Goal: Check status: Check status

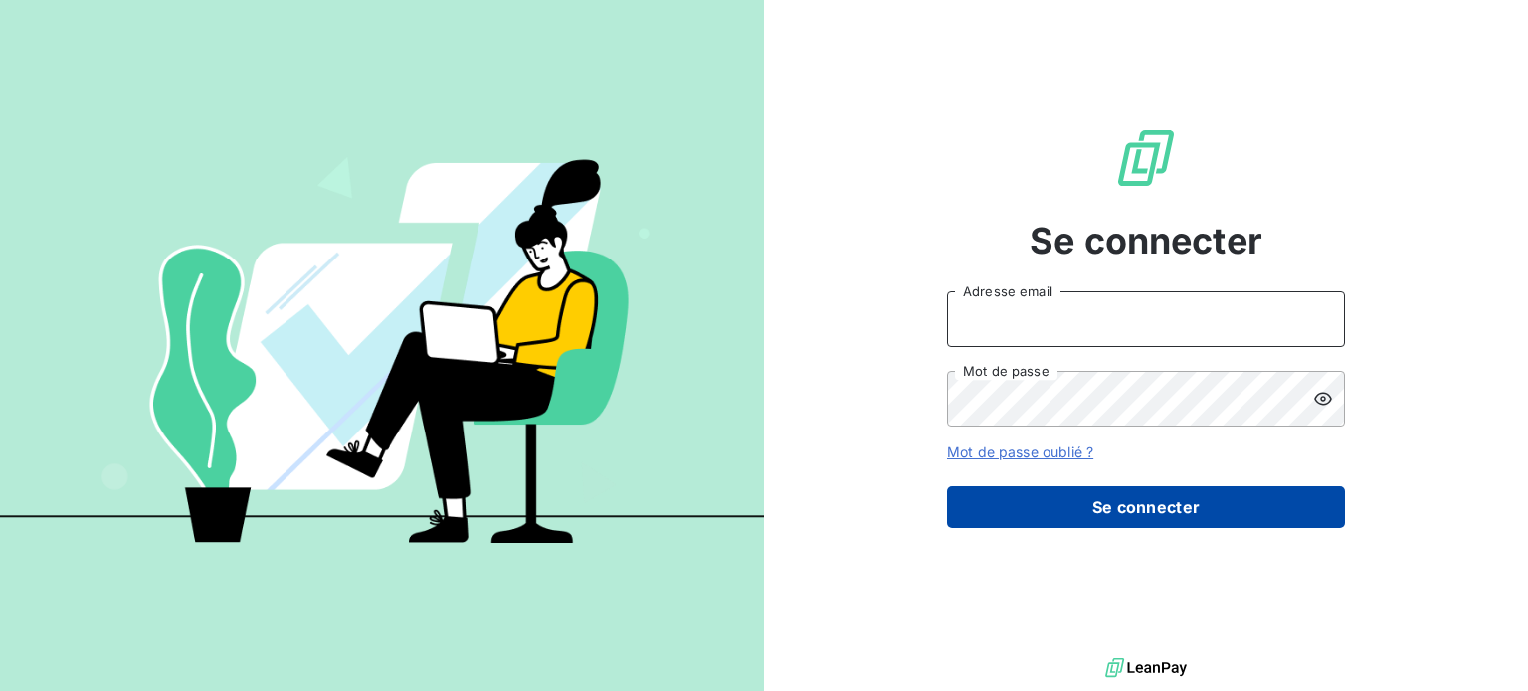
type input "fdourville@lerat-location.fr"
click at [1180, 503] on button "Se connecter" at bounding box center [1146, 507] width 398 height 42
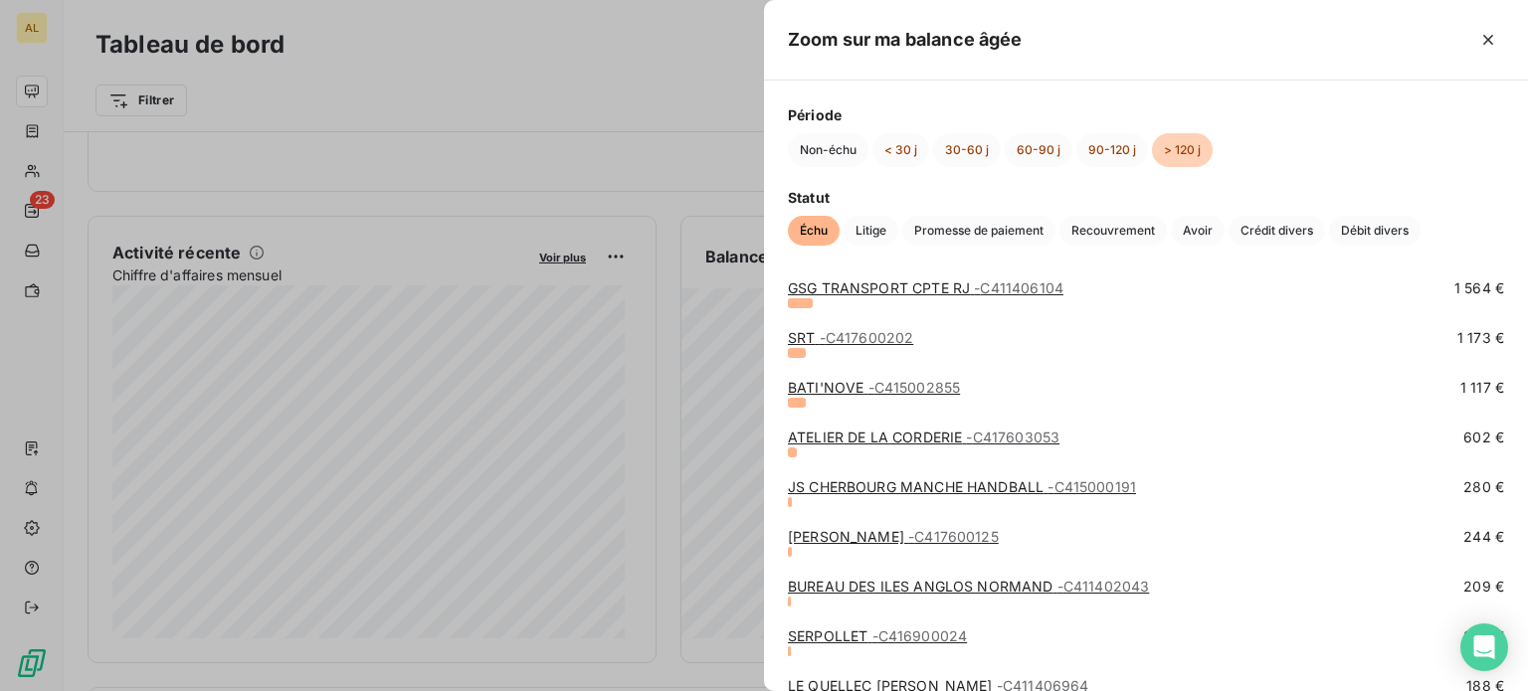
scroll to position [1492, 0]
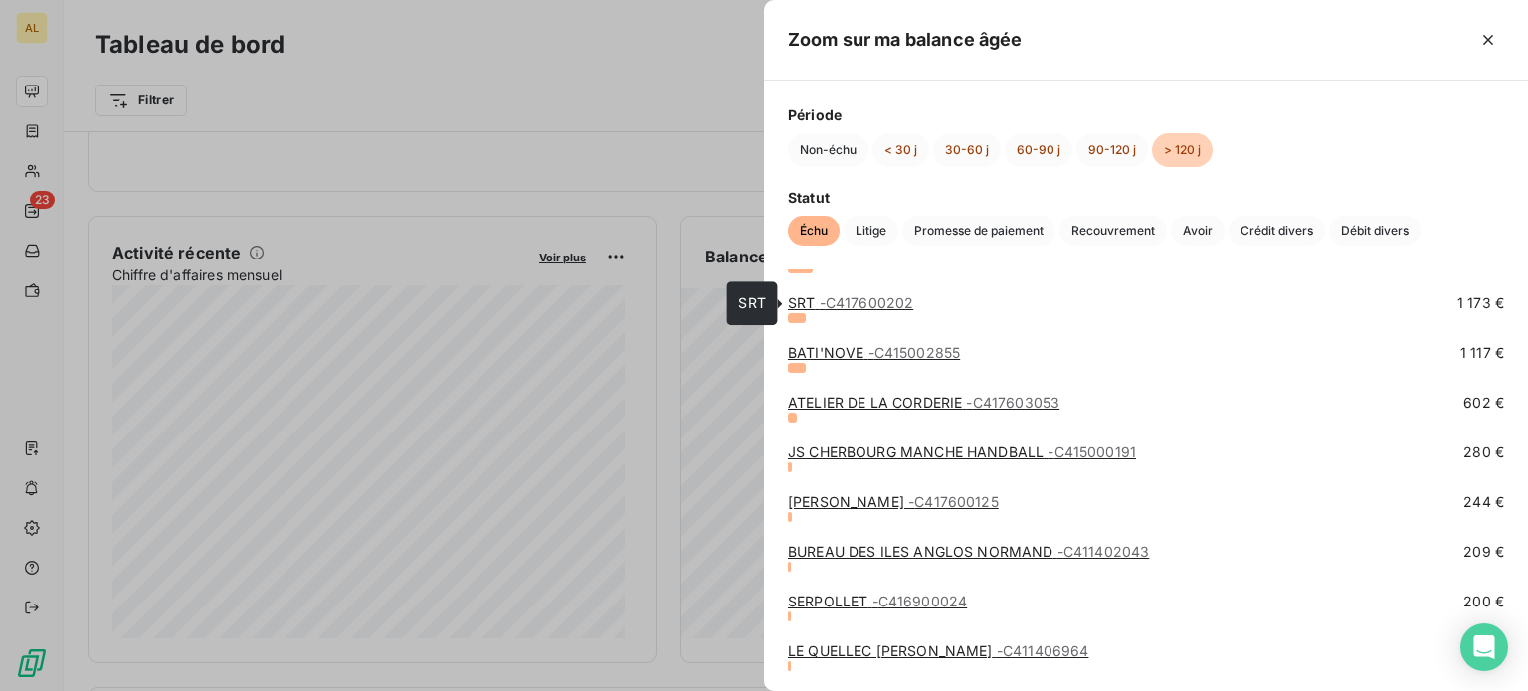
click at [809, 305] on link "SRT - C417600202" at bounding box center [850, 302] width 125 height 17
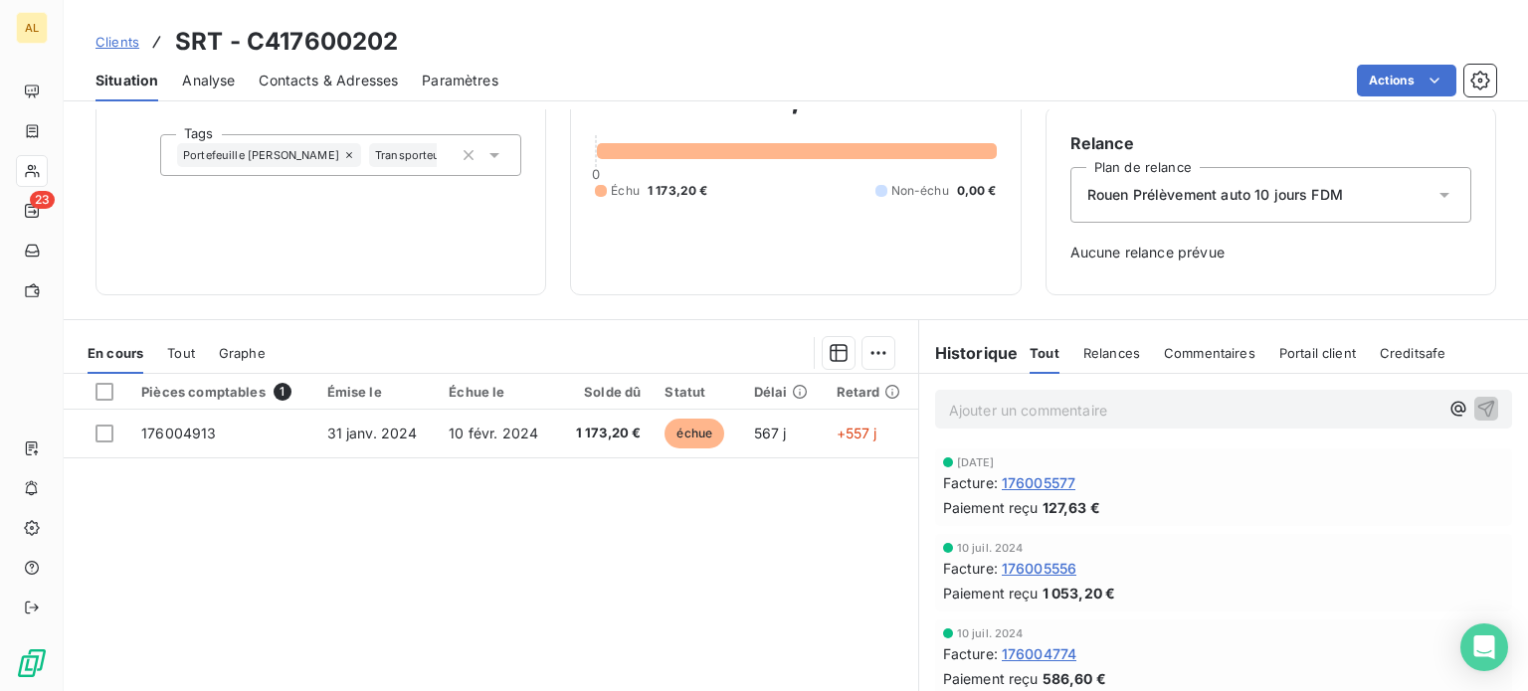
scroll to position [199, 0]
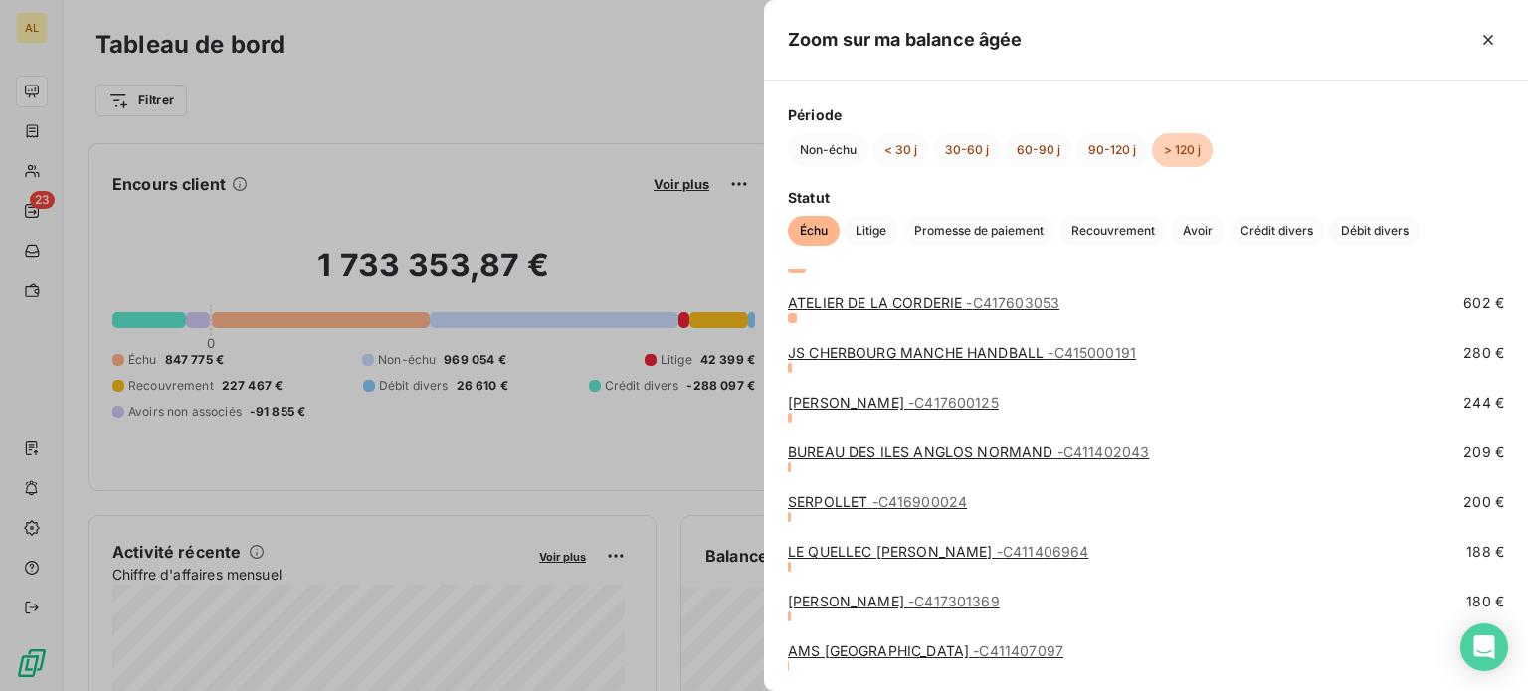
scroll to position [1688, 0]
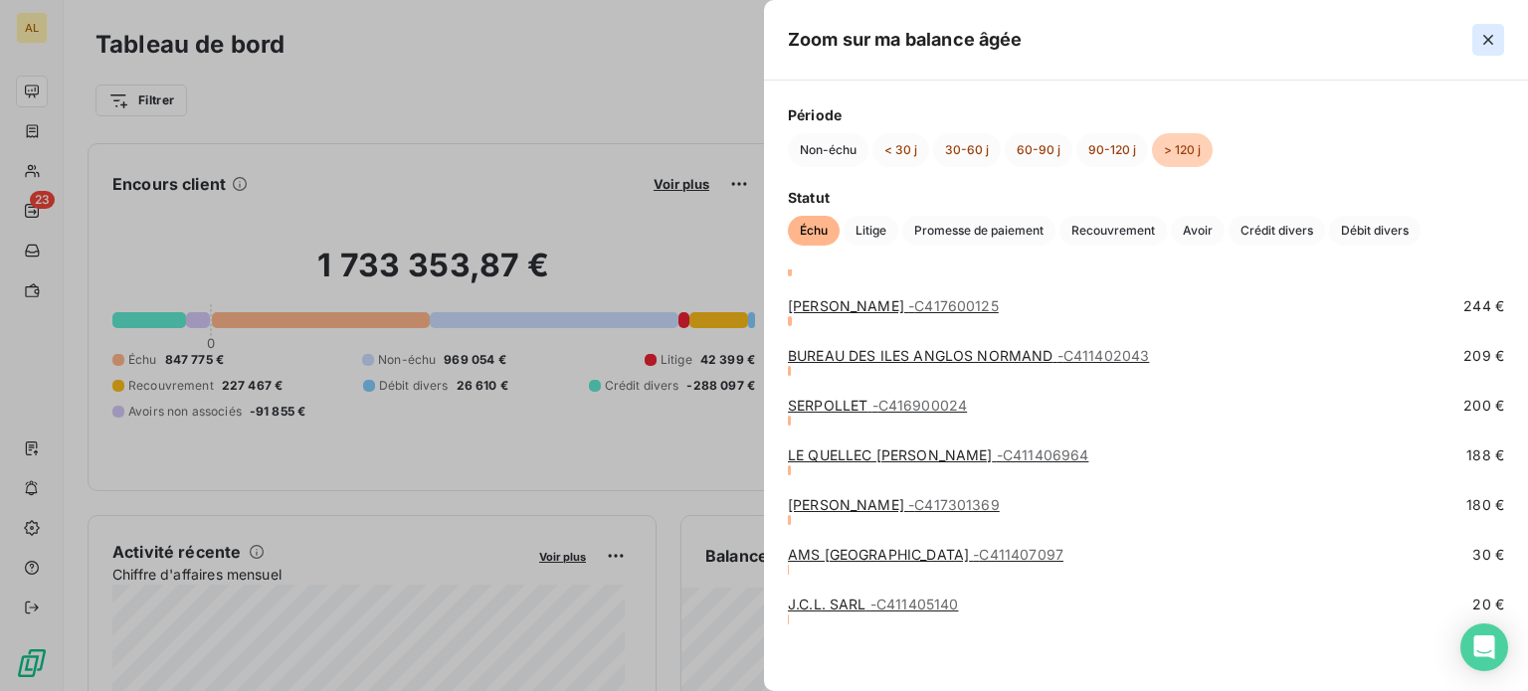
click at [1500, 30] on button "button" at bounding box center [1488, 40] width 32 height 32
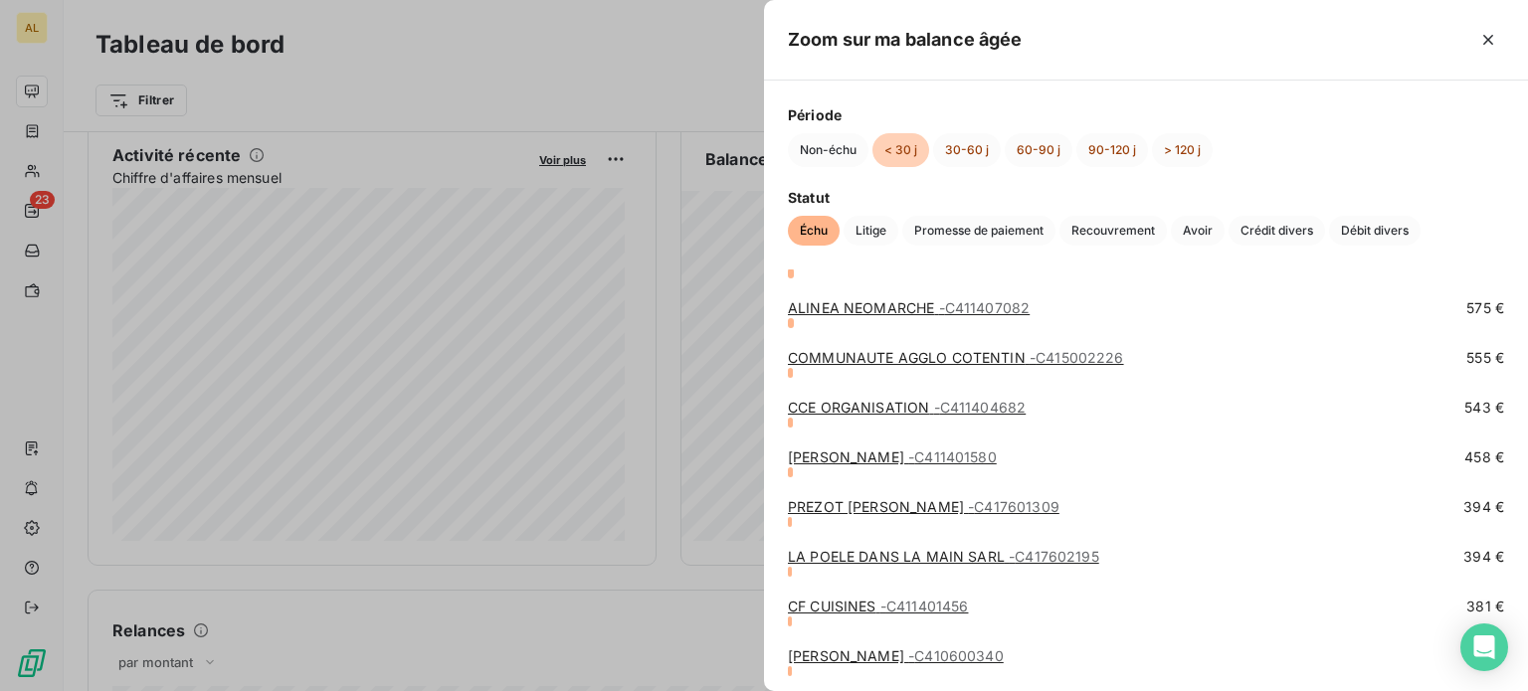
scroll to position [3926, 0]
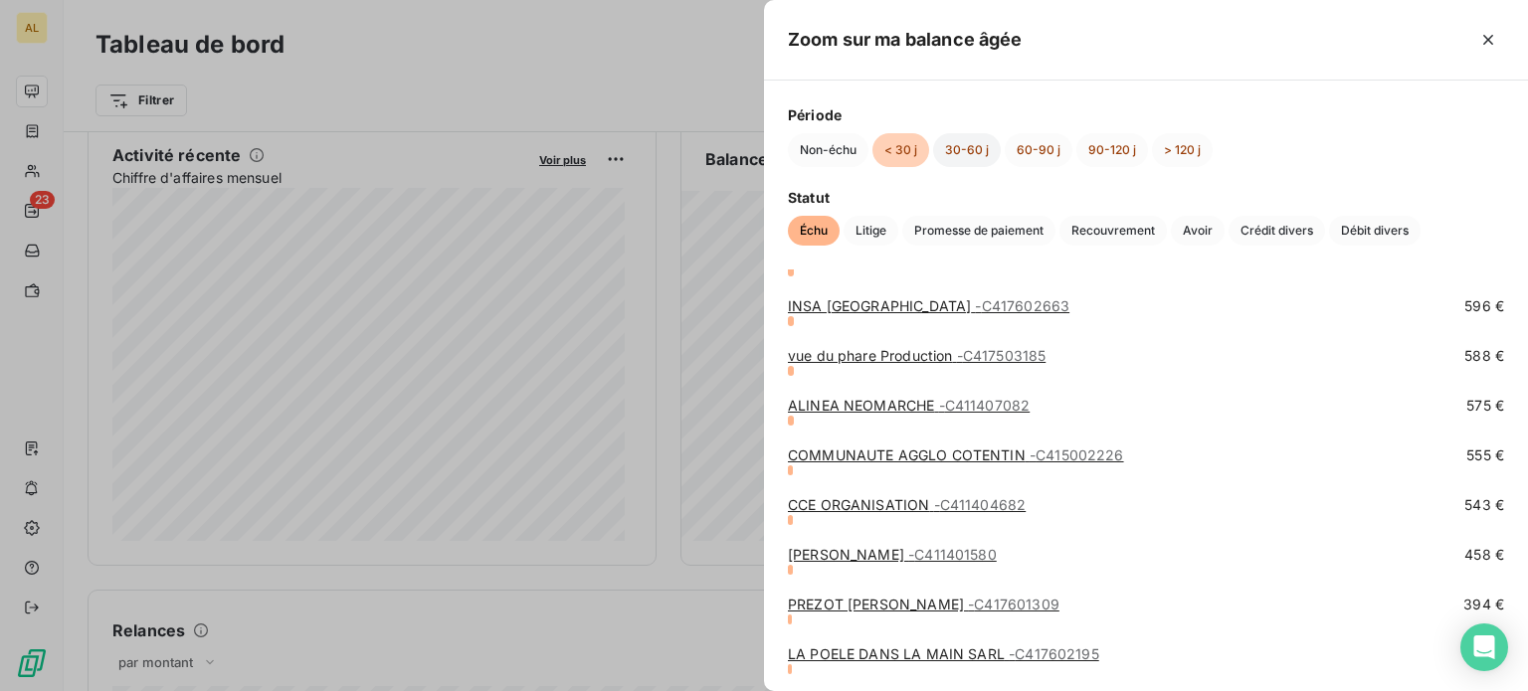
click at [965, 158] on button "30-60 j" at bounding box center [967, 150] width 68 height 34
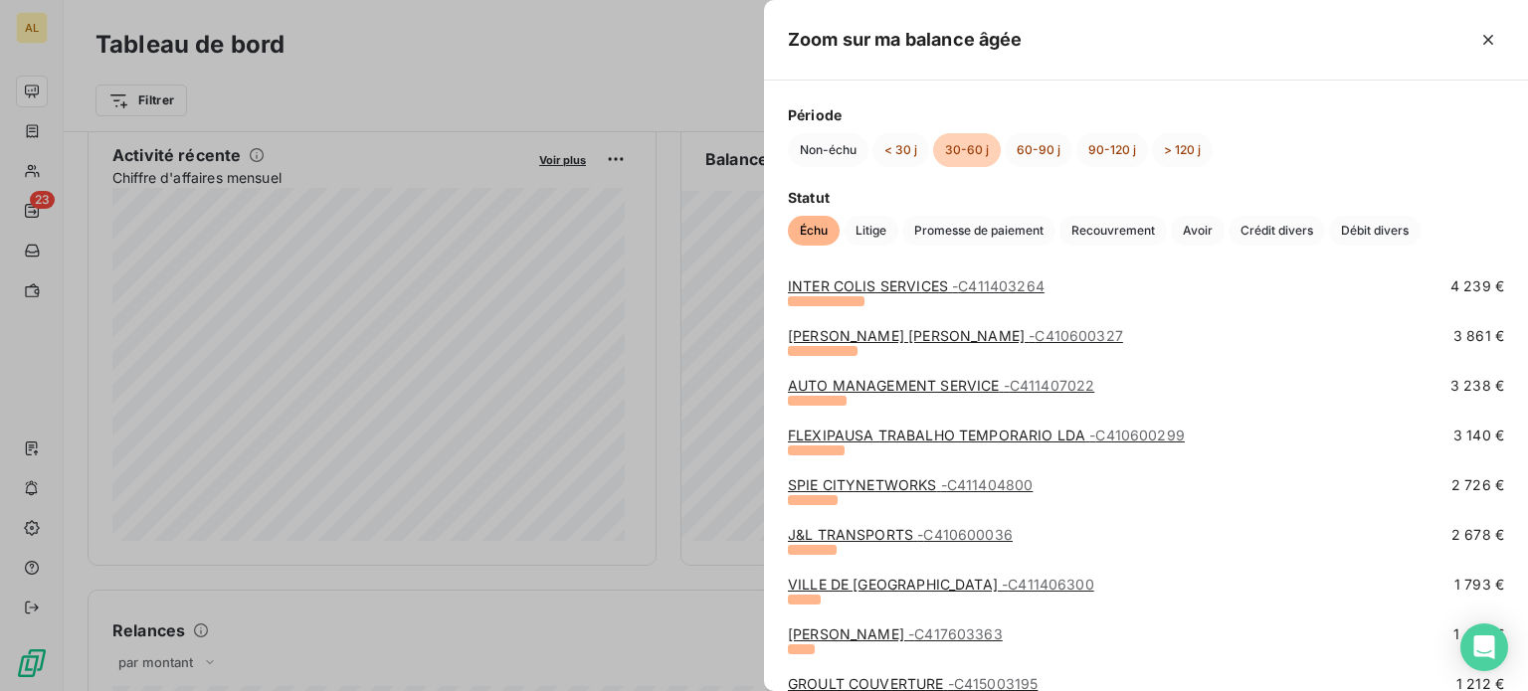
scroll to position [298, 0]
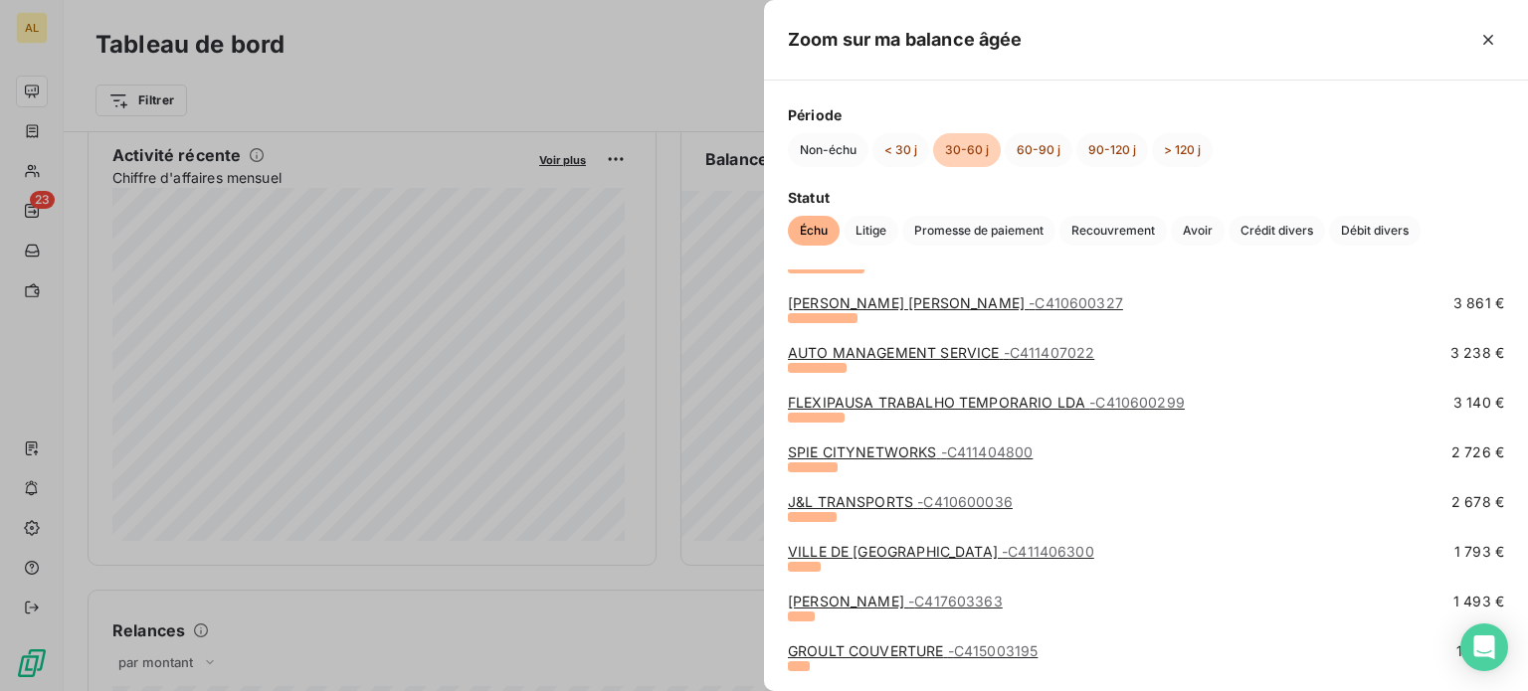
click at [899, 297] on link "[PERSON_NAME] [PERSON_NAME] - C410600327" at bounding box center [955, 302] width 335 height 17
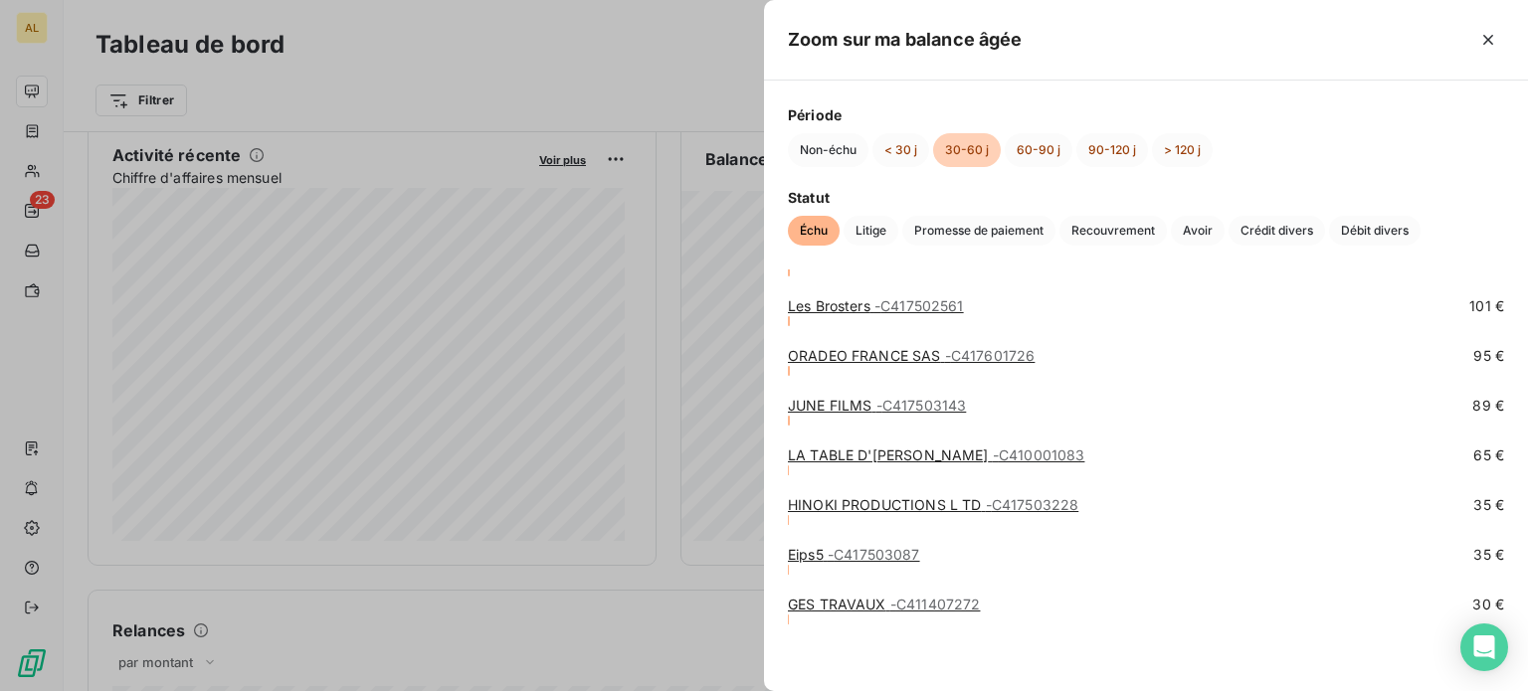
scroll to position [1986, 0]
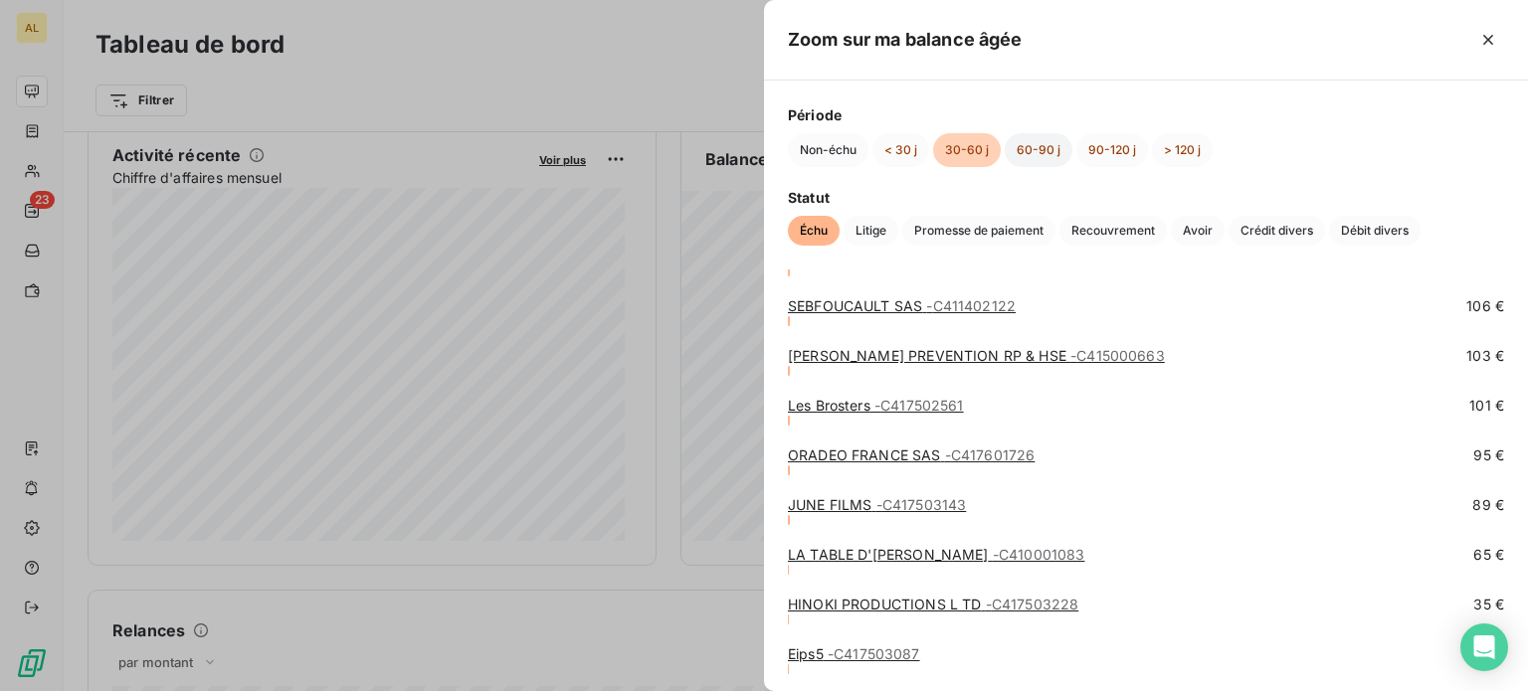
click at [1027, 145] on button "60-90 j" at bounding box center [1039, 150] width 68 height 34
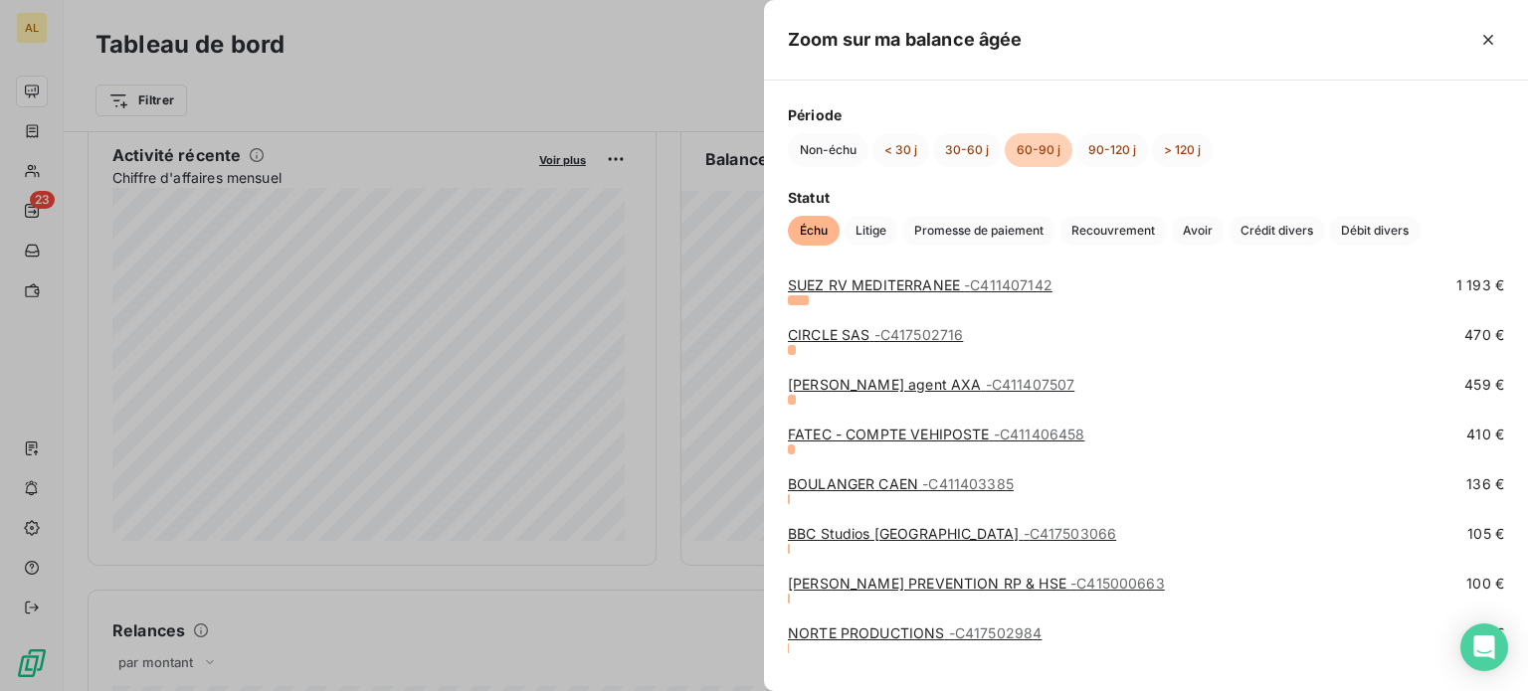
scroll to position [395, 0]
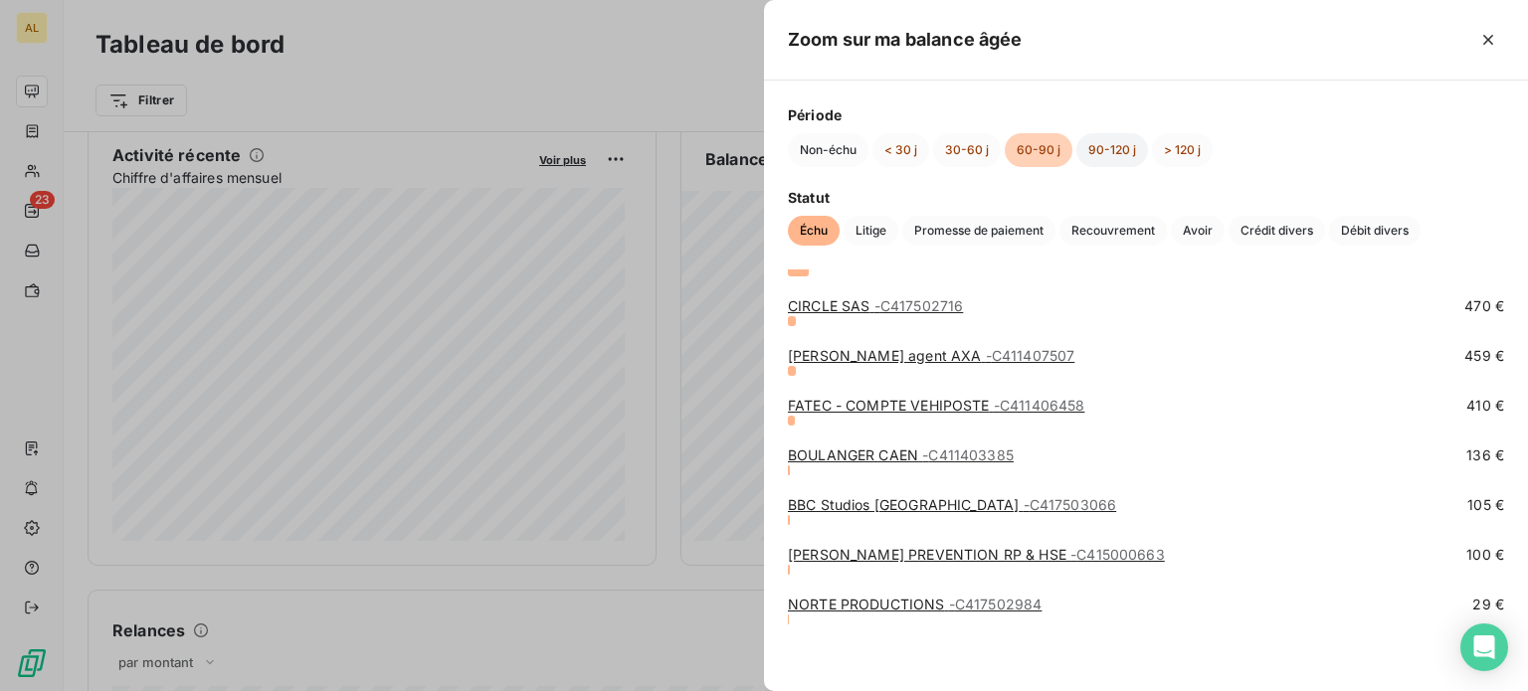
click at [1124, 153] on button "90-120 j" at bounding box center [1112, 150] width 72 height 34
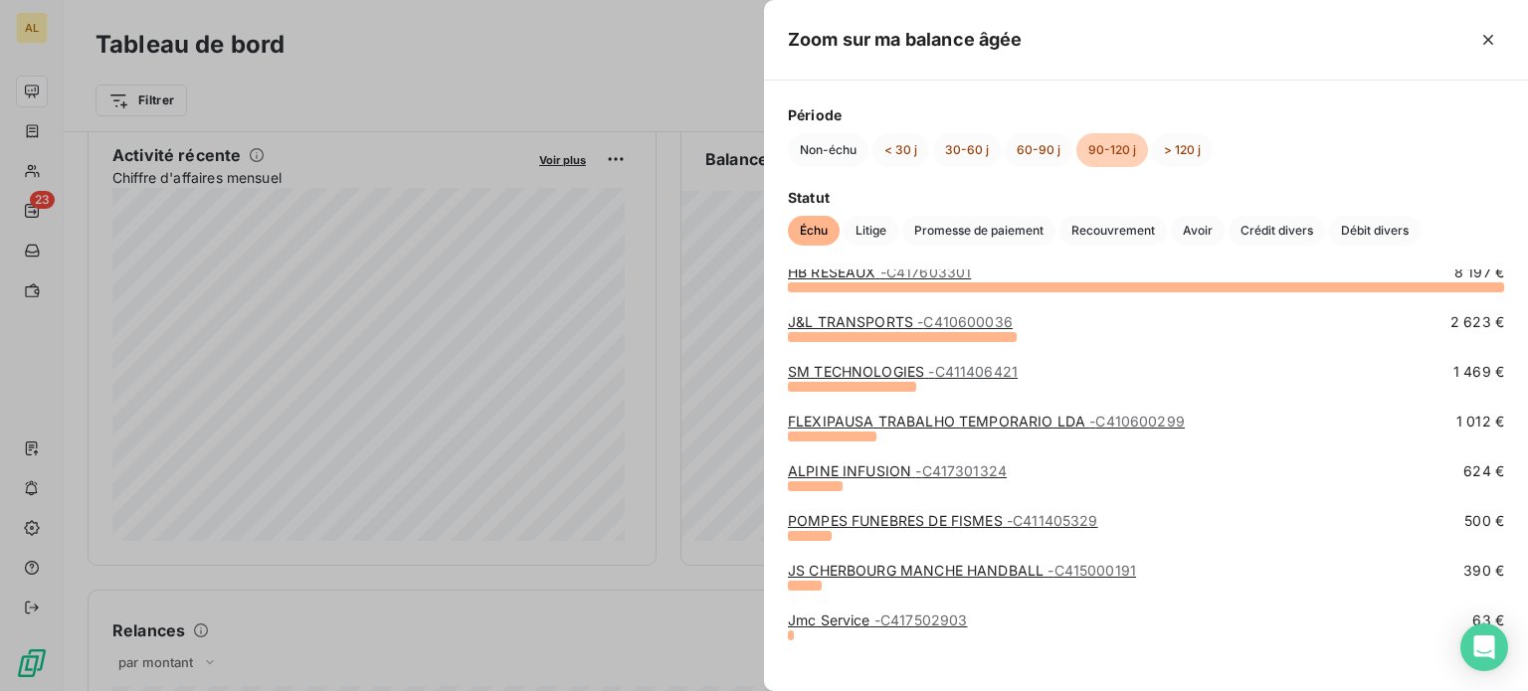
scroll to position [47, 0]
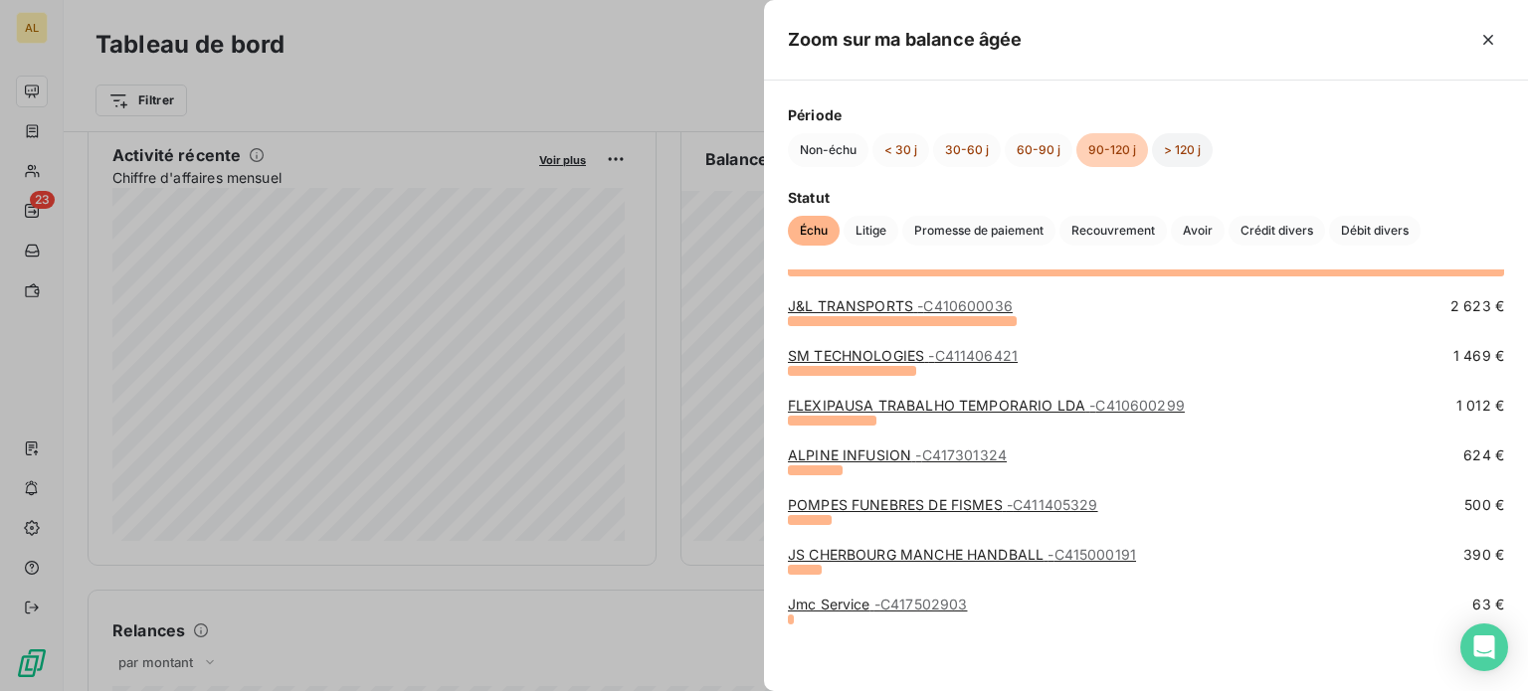
click at [1174, 148] on button "> 120 j" at bounding box center [1182, 150] width 61 height 34
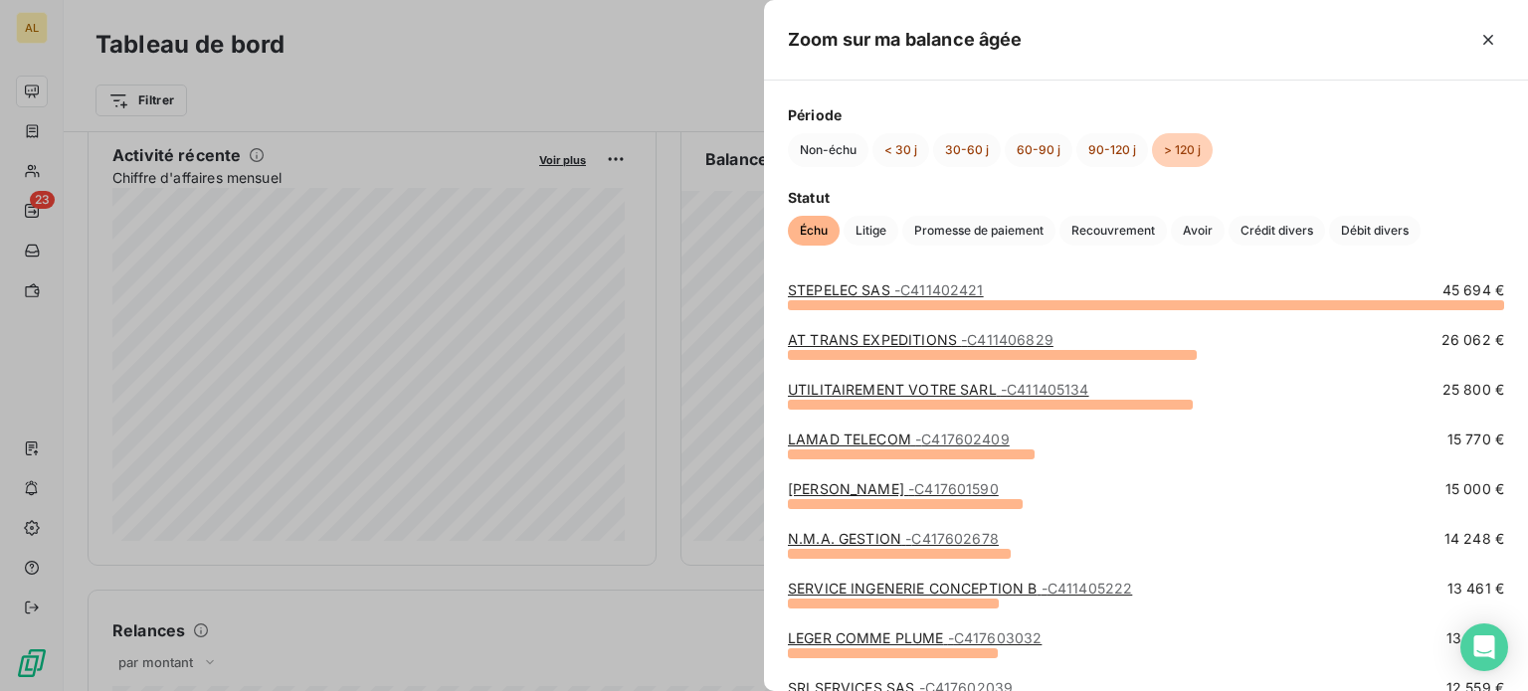
scroll to position [0, 0]
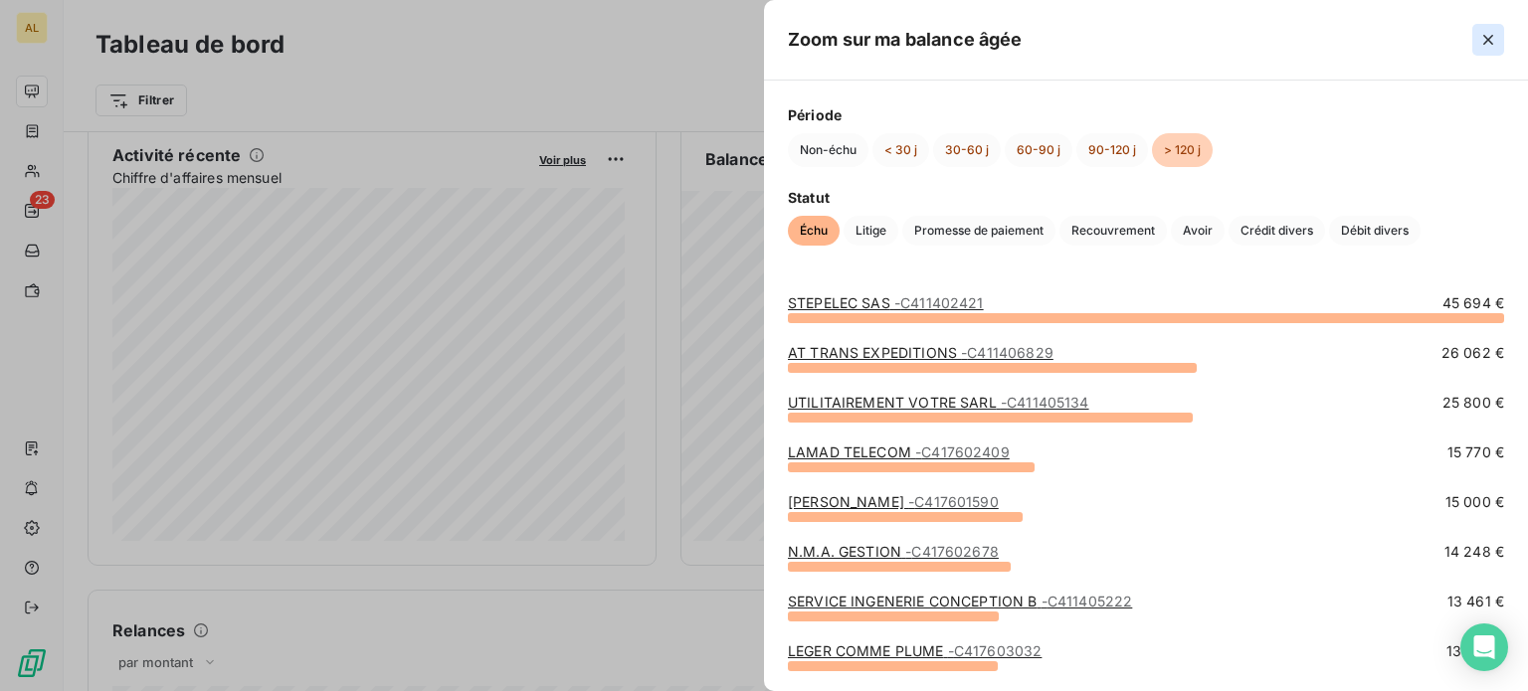
click at [1487, 35] on icon "button" at bounding box center [1488, 40] width 20 height 20
